Goal: Information Seeking & Learning: Learn about a topic

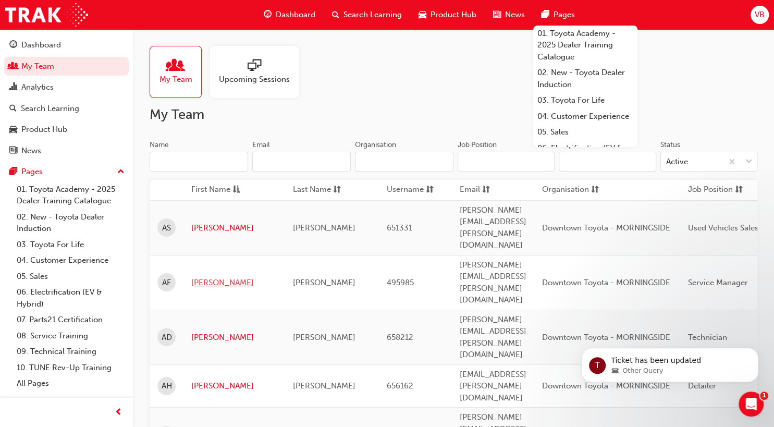
click at [198, 277] on link "[PERSON_NAME]" at bounding box center [234, 283] width 86 height 12
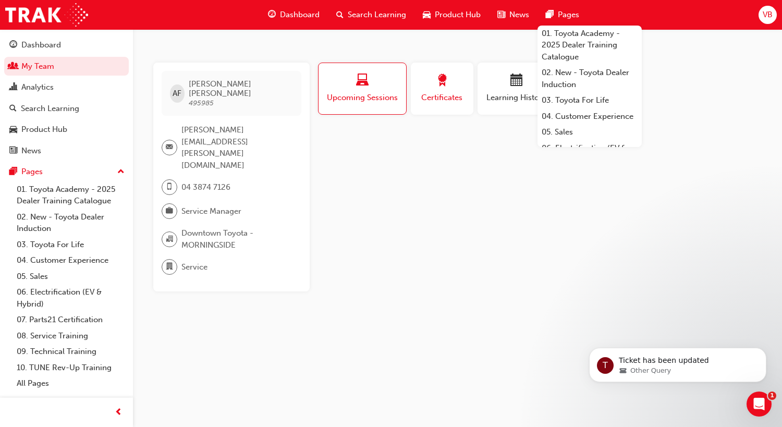
click at [445, 92] on span "Certificates" at bounding box center [441, 98] width 47 height 12
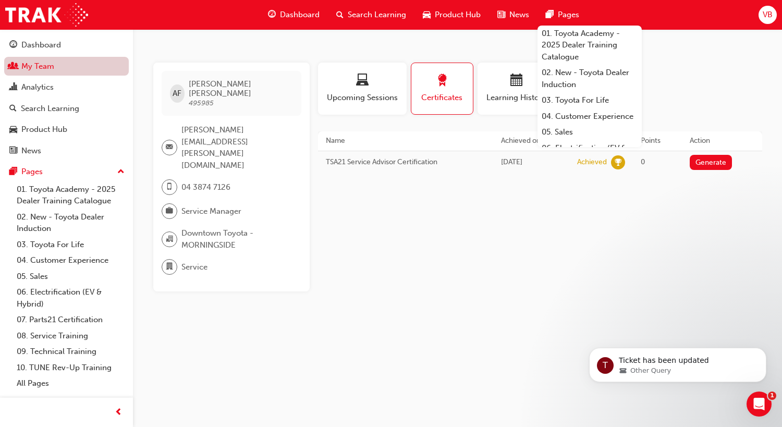
click at [40, 65] on link "My Team" at bounding box center [66, 66] width 125 height 19
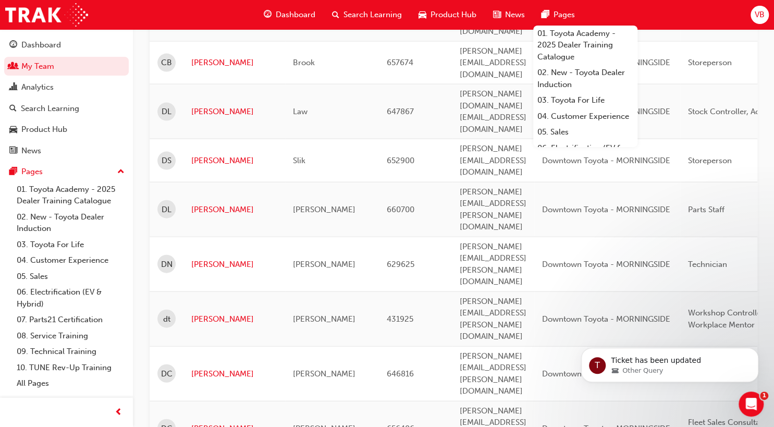
scroll to position [1278, 0]
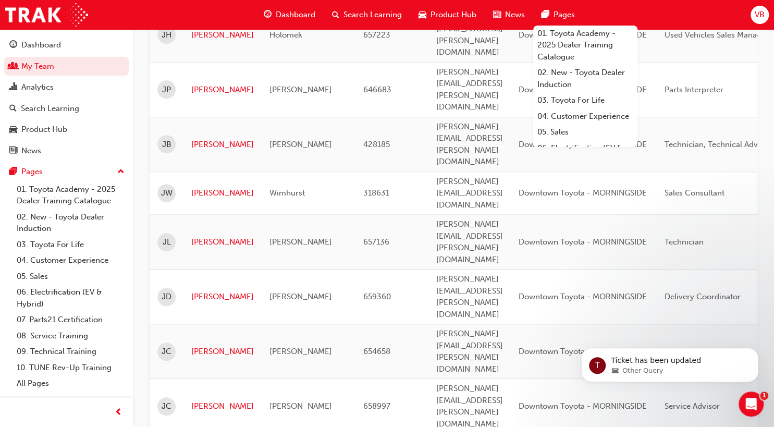
scroll to position [249, 0]
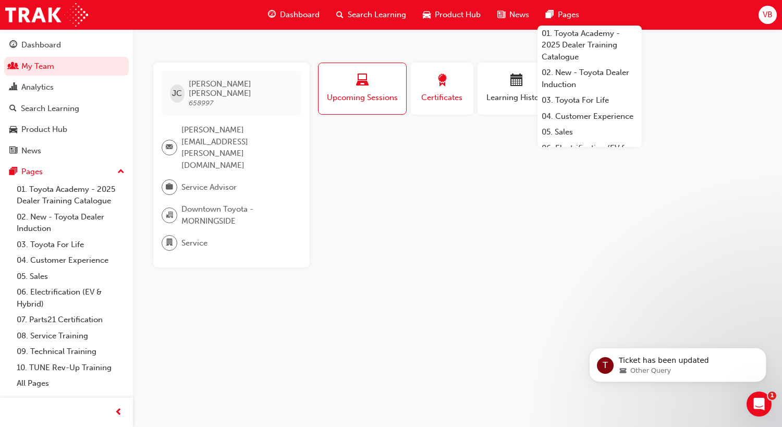
click at [456, 102] on span "Certificates" at bounding box center [441, 98] width 47 height 12
